Goal: Task Accomplishment & Management: Complete application form

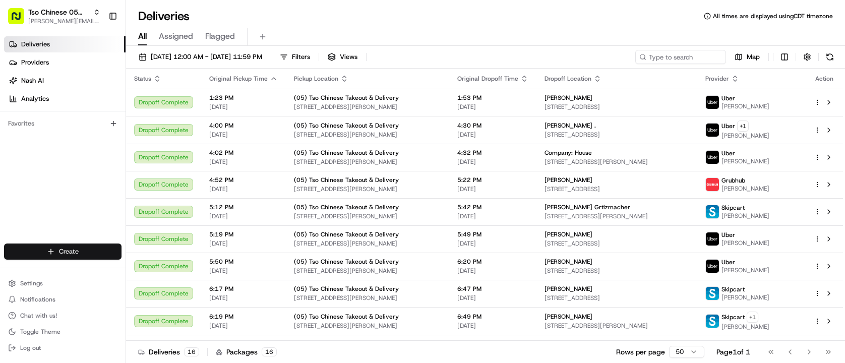
click at [98, 256] on html "Tso Chinese 05 Menchaca [EMAIL_ADDRESS][DOMAIN_NAME] Toggle Sidebar Deliveries …" at bounding box center [422, 181] width 845 height 363
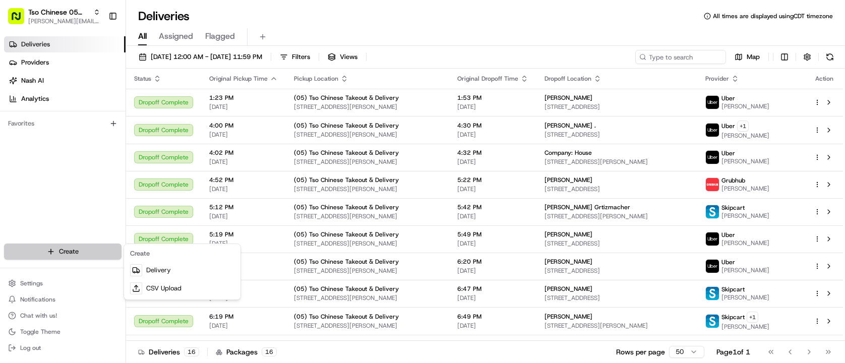
click at [98, 256] on html "Tso Chinese 05 Menchaca [EMAIL_ADDRESS][DOMAIN_NAME] Toggle Sidebar Deliveries …" at bounding box center [422, 181] width 845 height 363
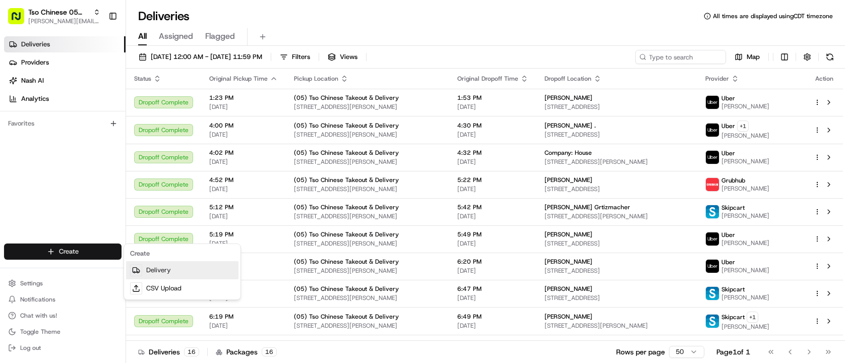
click at [158, 270] on link "Delivery" at bounding box center [182, 270] width 112 height 18
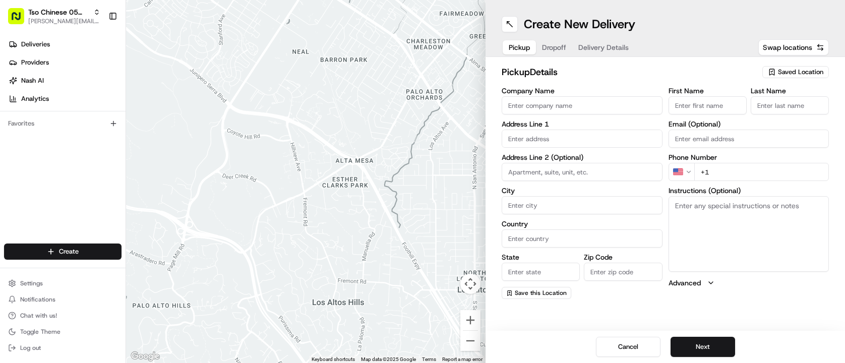
click at [813, 70] on span "Saved Location" at bounding box center [800, 72] width 45 height 9
click at [787, 114] on span "(05) Tso Chinese Takeout & Delivery (05)" at bounding box center [779, 109] width 124 height 9
type input "(05) Tso Chinese Takeout & Delivery"
type input "[STREET_ADDRESS][PERSON_NAME]"
type input "Ste 100"
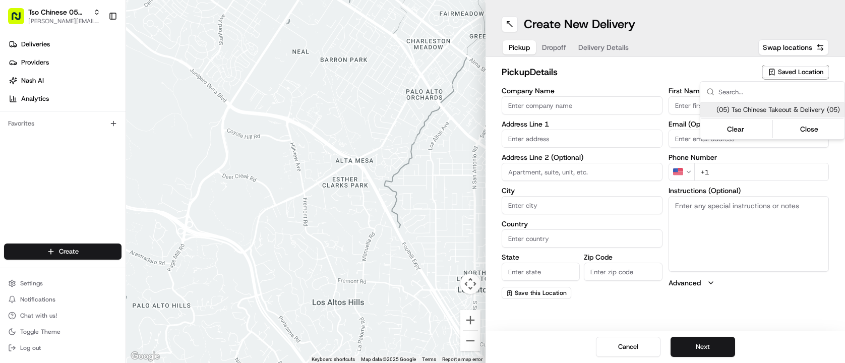
type input "Austin"
type input "US"
type input "[GEOGRAPHIC_DATA]"
type input "78748"
type input "Tso Chinese"
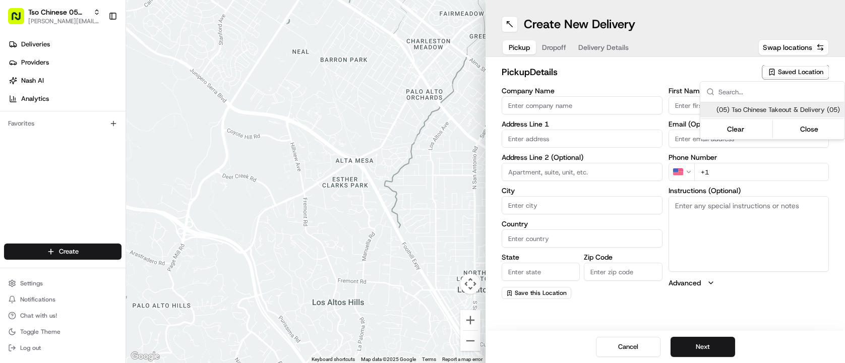
type input "[PERSON_NAME] Manager"
type input "[EMAIL_ADDRESS][DOMAIN_NAME]"
type input "[PHONE_NUMBER]"
type textarea "Submit a picture displaying address & food as Proof of Delivery. Envía una foto…"
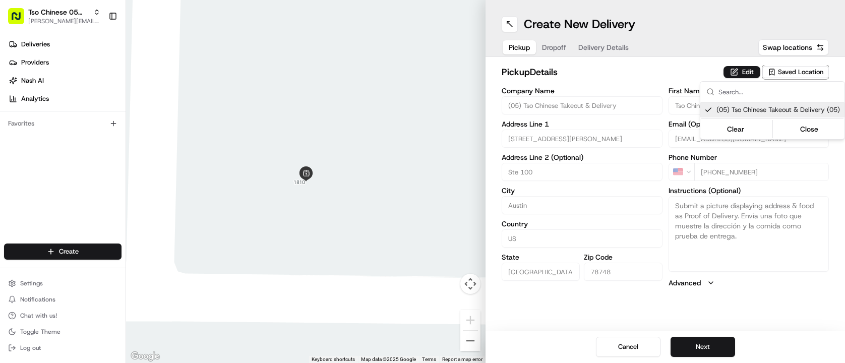
click at [693, 342] on html "Tso Chinese 05 Menchaca [EMAIL_ADDRESS][DOMAIN_NAME] Toggle Sidebar Deliveries …" at bounding box center [422, 181] width 845 height 363
click at [693, 342] on button "Next" at bounding box center [703, 347] width 65 height 20
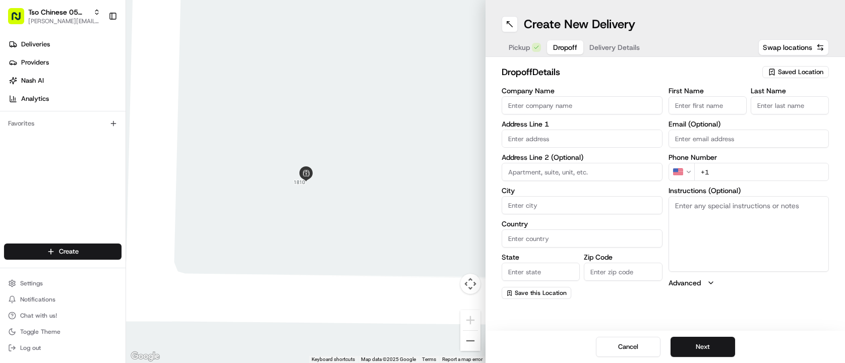
click at [810, 80] on div "dropoff Details Saved Location" at bounding box center [665, 74] width 327 height 18
click at [810, 72] on span "Saved Location" at bounding box center [800, 72] width 45 height 9
click at [610, 113] on html "Tso Chinese 05 Menchaca [EMAIL_ADDRESS][DOMAIN_NAME] Toggle Sidebar Deliveries …" at bounding box center [422, 181] width 845 height 363
click at [579, 107] on input "Company Name" at bounding box center [582, 105] width 161 height 18
type input "[PERSON_NAME]"
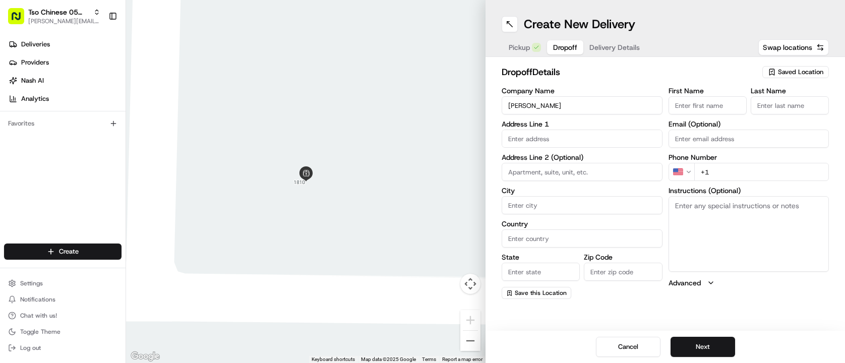
click at [682, 105] on input "First Name" at bounding box center [708, 105] width 78 height 18
type input "b"
type input "[PERSON_NAME]"
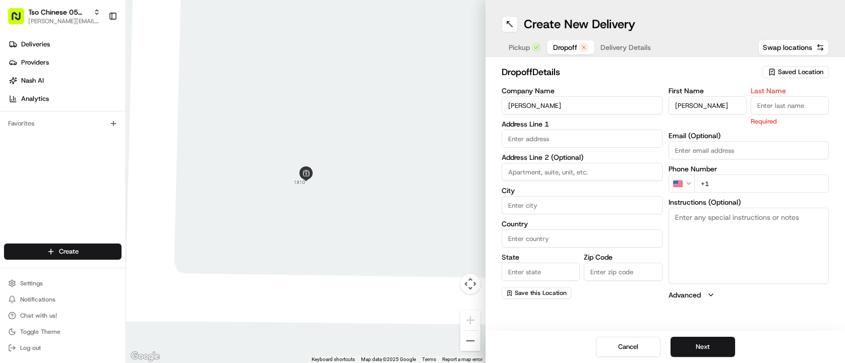
click at [773, 103] on input "Last Name" at bounding box center [790, 105] width 78 height 18
type input "."
click at [581, 129] on div "Address Line 1" at bounding box center [582, 134] width 161 height 27
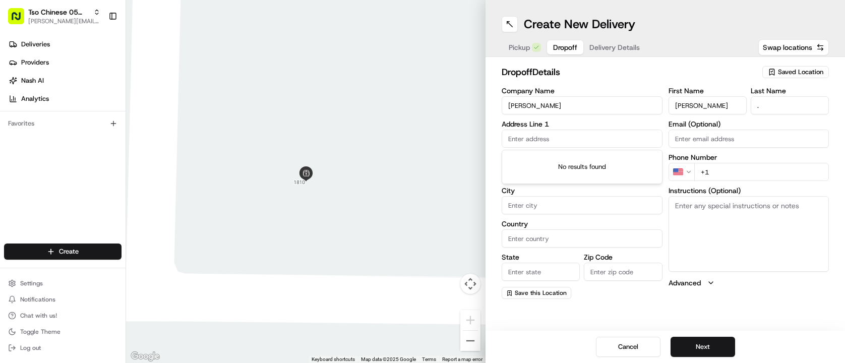
click at [582, 131] on input "text" at bounding box center [582, 139] width 161 height 18
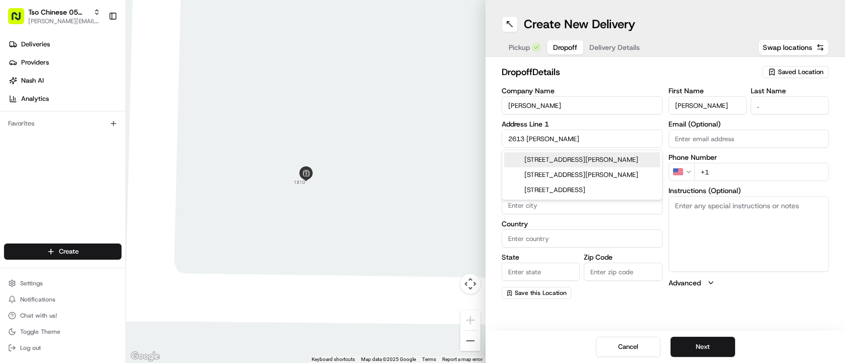
click at [600, 153] on div "[STREET_ADDRESS][PERSON_NAME]" at bounding box center [582, 159] width 156 height 15
type input "[STREET_ADDRESS][PERSON_NAME]"
type input "Austin"
type input "[GEOGRAPHIC_DATA]"
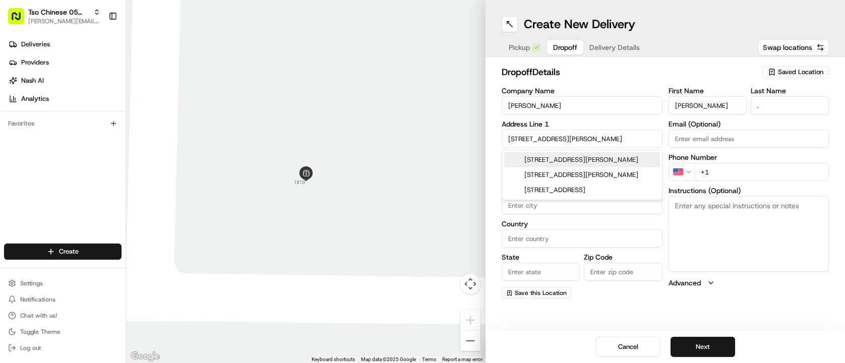
type input "78748"
type input "[STREET_ADDRESS][PERSON_NAME]"
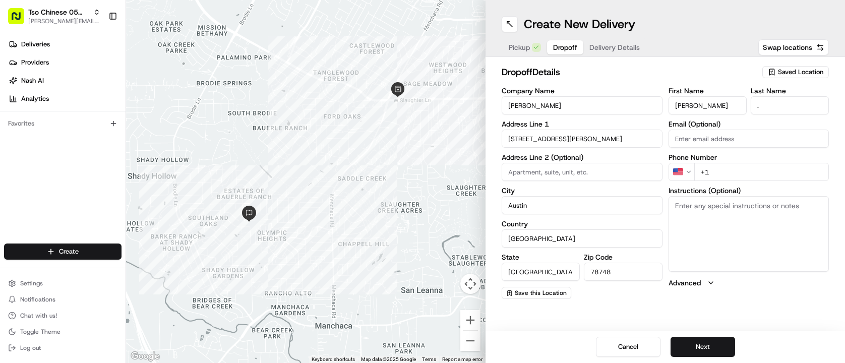
click at [736, 165] on input "+1" at bounding box center [762, 172] width 135 height 18
type input "[PHONE_NUMBER]"
click at [697, 344] on button "Next" at bounding box center [703, 347] width 65 height 20
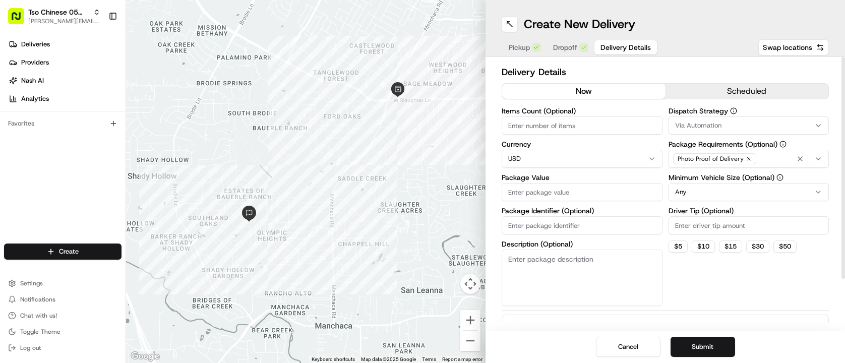
click at [566, 114] on label "Items Count (Optional)" at bounding box center [582, 110] width 161 height 7
click at [566, 117] on input "Items Count (Optional)" at bounding box center [582, 126] width 161 height 18
type input "3"
click at [569, 189] on input "Package Value" at bounding box center [582, 192] width 161 height 18
type input "27.77"
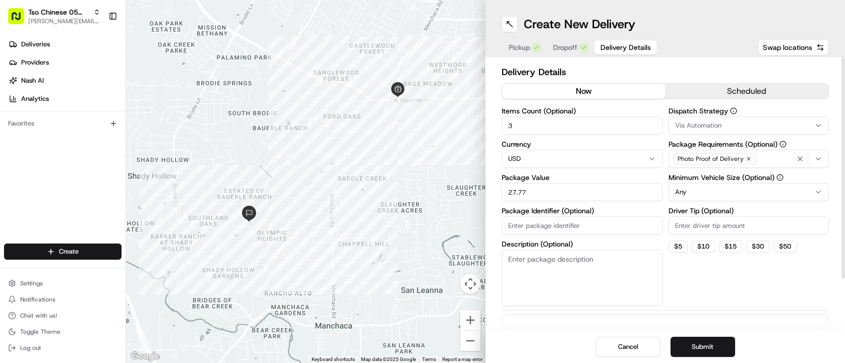
click at [610, 222] on input "Package Identifier (Optional)" at bounding box center [582, 225] width 161 height 18
type input "#XUK2YFF"
click at [705, 227] on input "Driver Tip (Optional)" at bounding box center [749, 225] width 161 height 18
type input "2.00"
click at [777, 195] on html "Tso Chinese 05 Menchaca [EMAIL_ADDRESS][DOMAIN_NAME] Toggle Sidebar Deliveries …" at bounding box center [422, 181] width 845 height 363
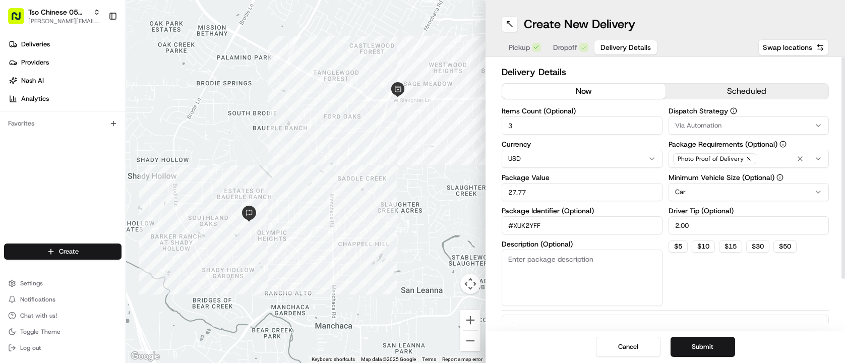
click at [782, 137] on div "Dispatch Strategy Via Automation Package Requirements (Optional) Photo Proof of…" at bounding box center [749, 206] width 161 height 199
click at [785, 132] on button "Via Automation" at bounding box center [749, 126] width 161 height 18
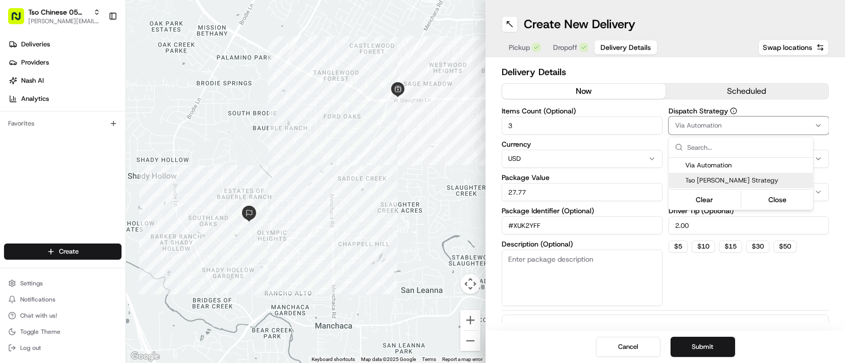
click at [757, 181] on span "Tso [PERSON_NAME] Strategy" at bounding box center [747, 180] width 124 height 9
click at [758, 308] on html "Tso Chinese 05 Menchaca [EMAIL_ADDRESS][DOMAIN_NAME] Toggle Sidebar Deliveries …" at bounding box center [422, 181] width 845 height 363
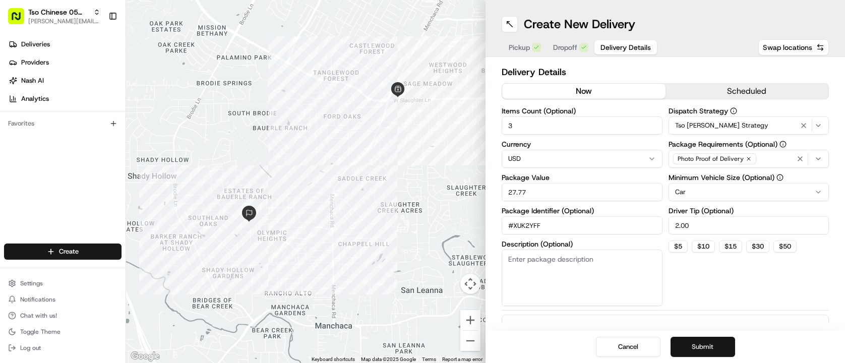
click at [714, 344] on button "Submit" at bounding box center [703, 347] width 65 height 20
click at [714, 344] on div "Cancel Submit" at bounding box center [666, 347] width 360 height 32
